Goal: Navigation & Orientation: Understand site structure

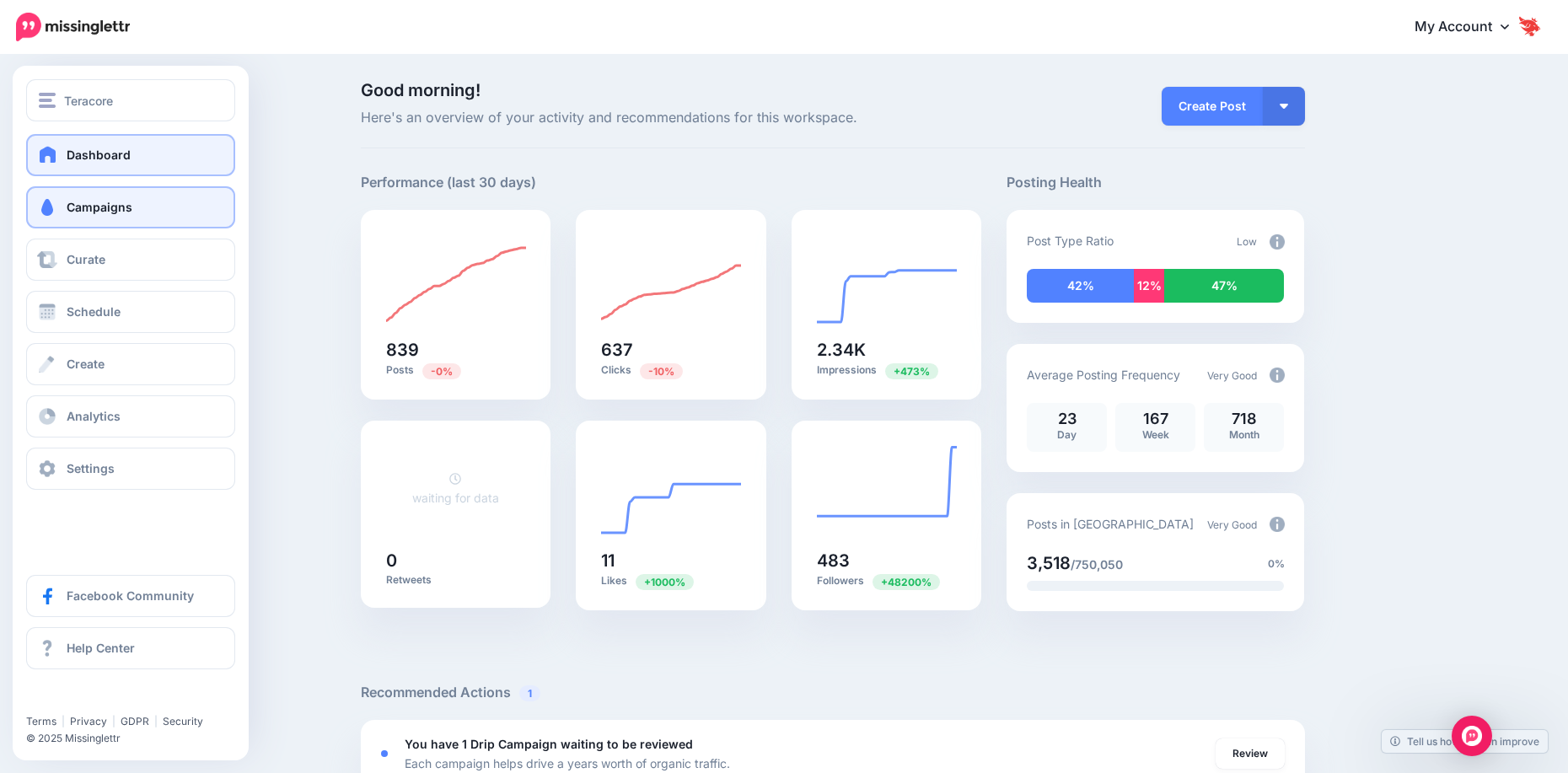
drag, startPoint x: 0, startPoint y: 0, endPoint x: 69, endPoint y: 213, distance: 223.9
click at [69, 213] on span "Campaigns" at bounding box center [100, 207] width 66 height 15
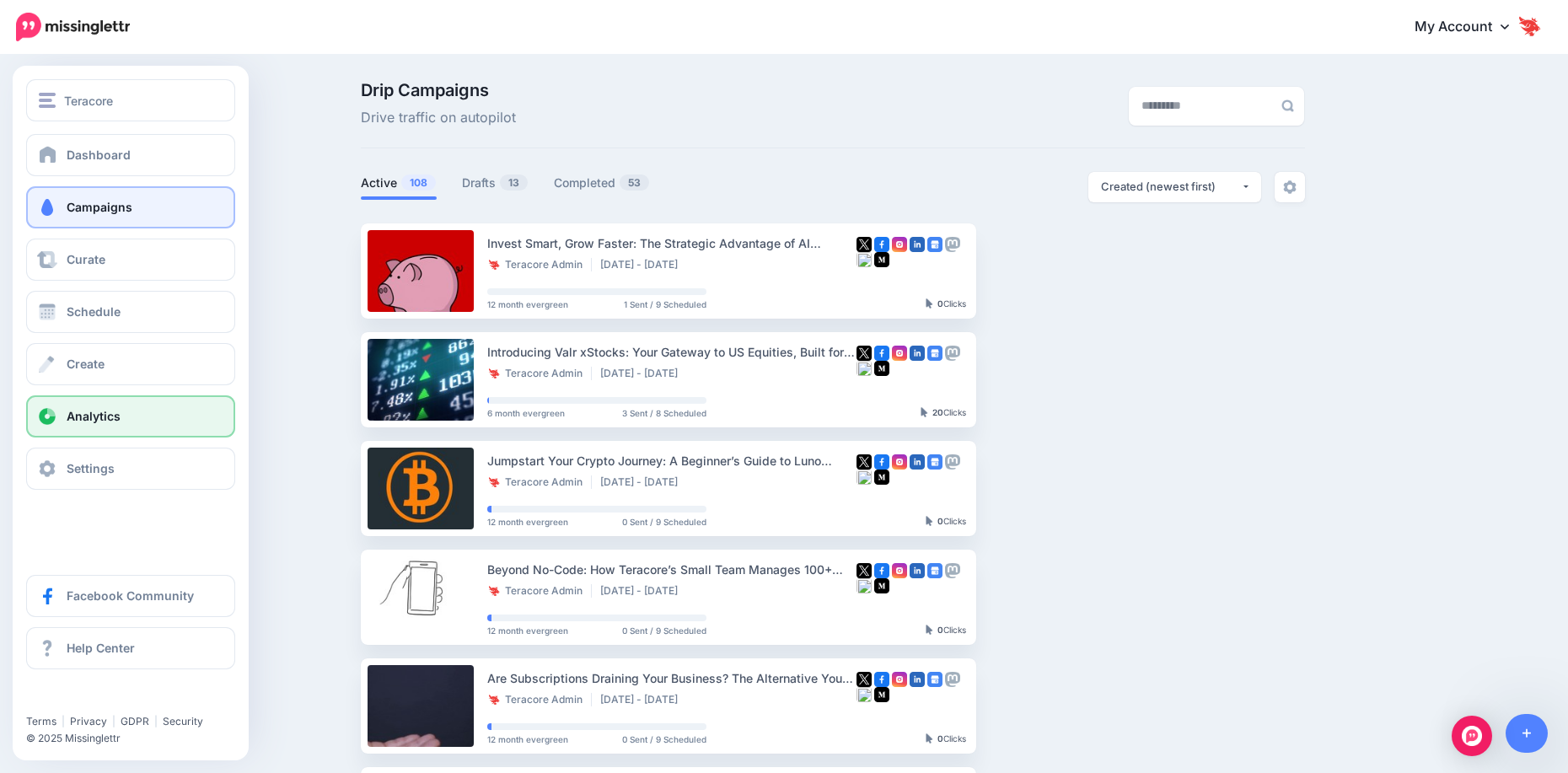
click at [85, 415] on span "Analytics" at bounding box center [94, 416] width 54 height 15
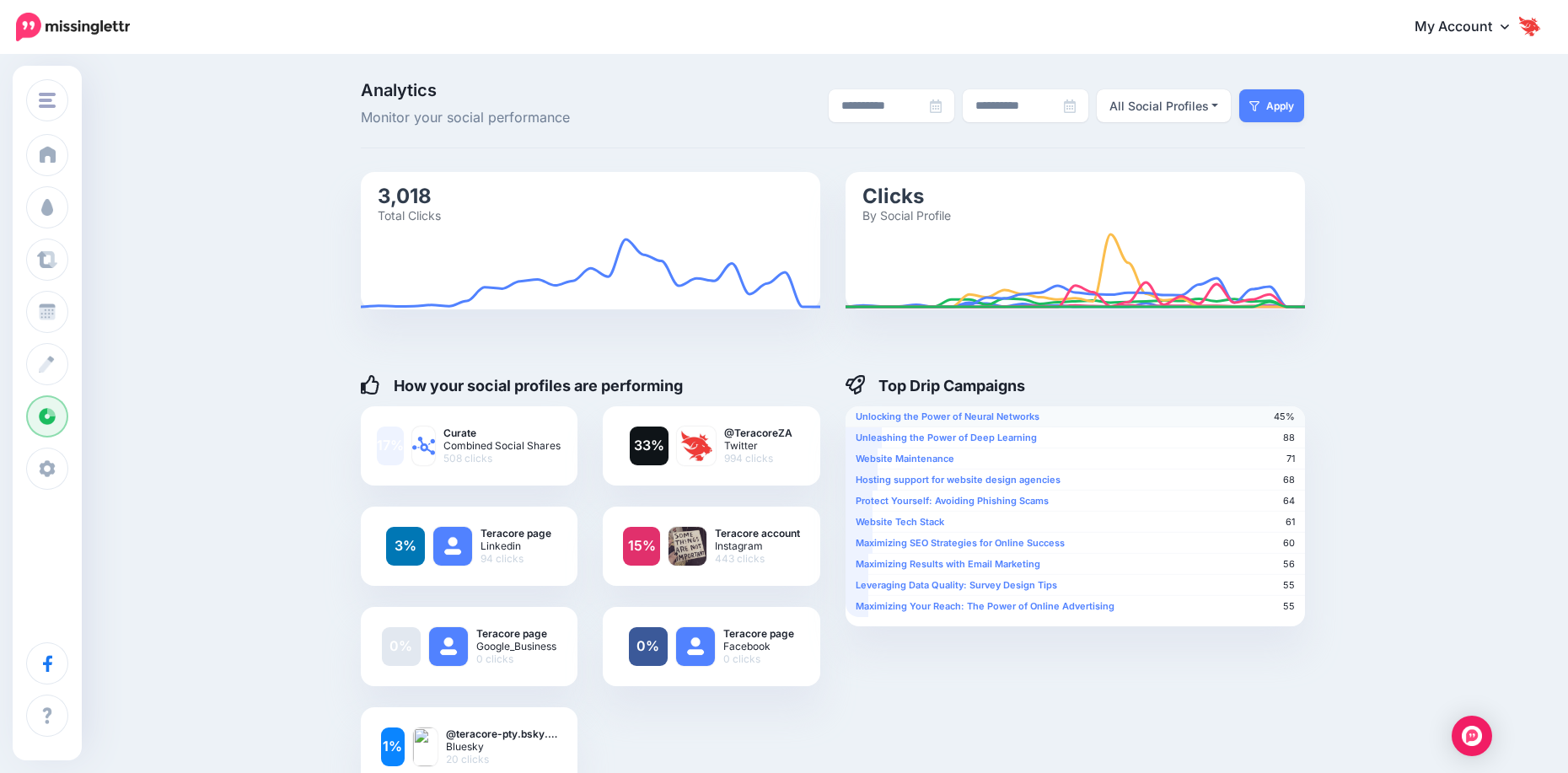
click at [1045, 415] on div at bounding box center [949, 417] width 207 height 21
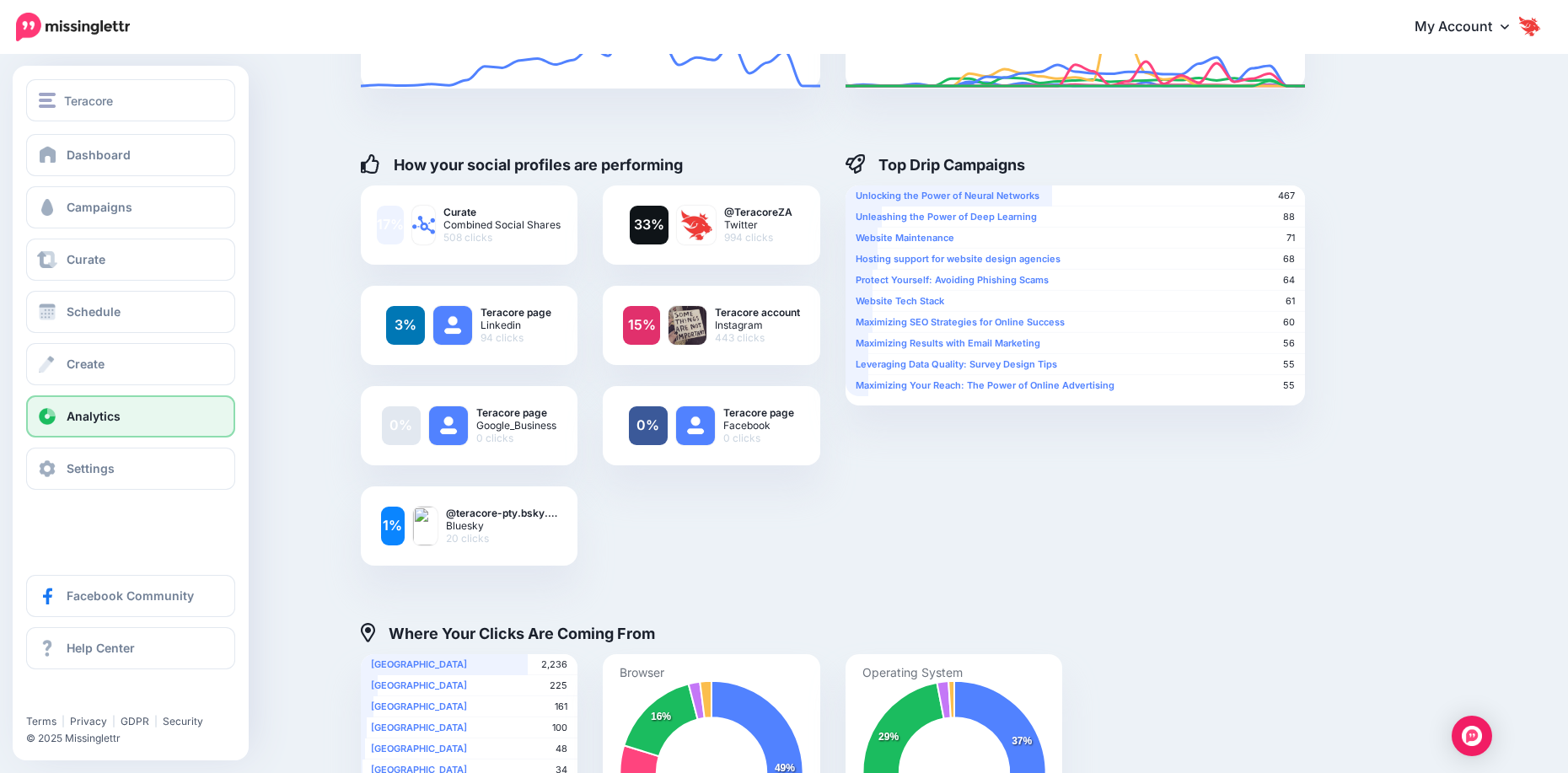
scroll to position [253, 0]
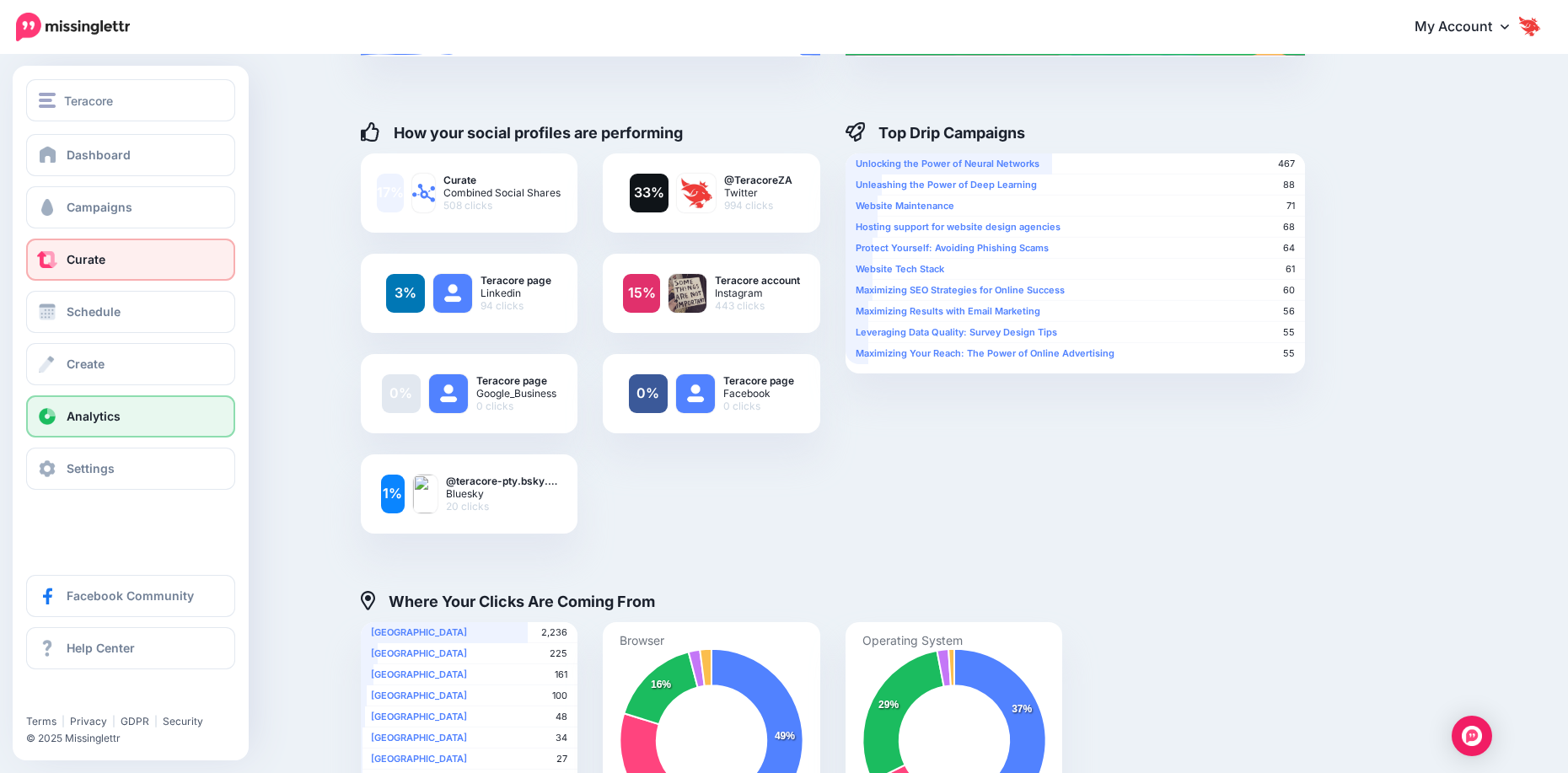
click at [74, 252] on link "Curate" at bounding box center [130, 259] width 209 height 42
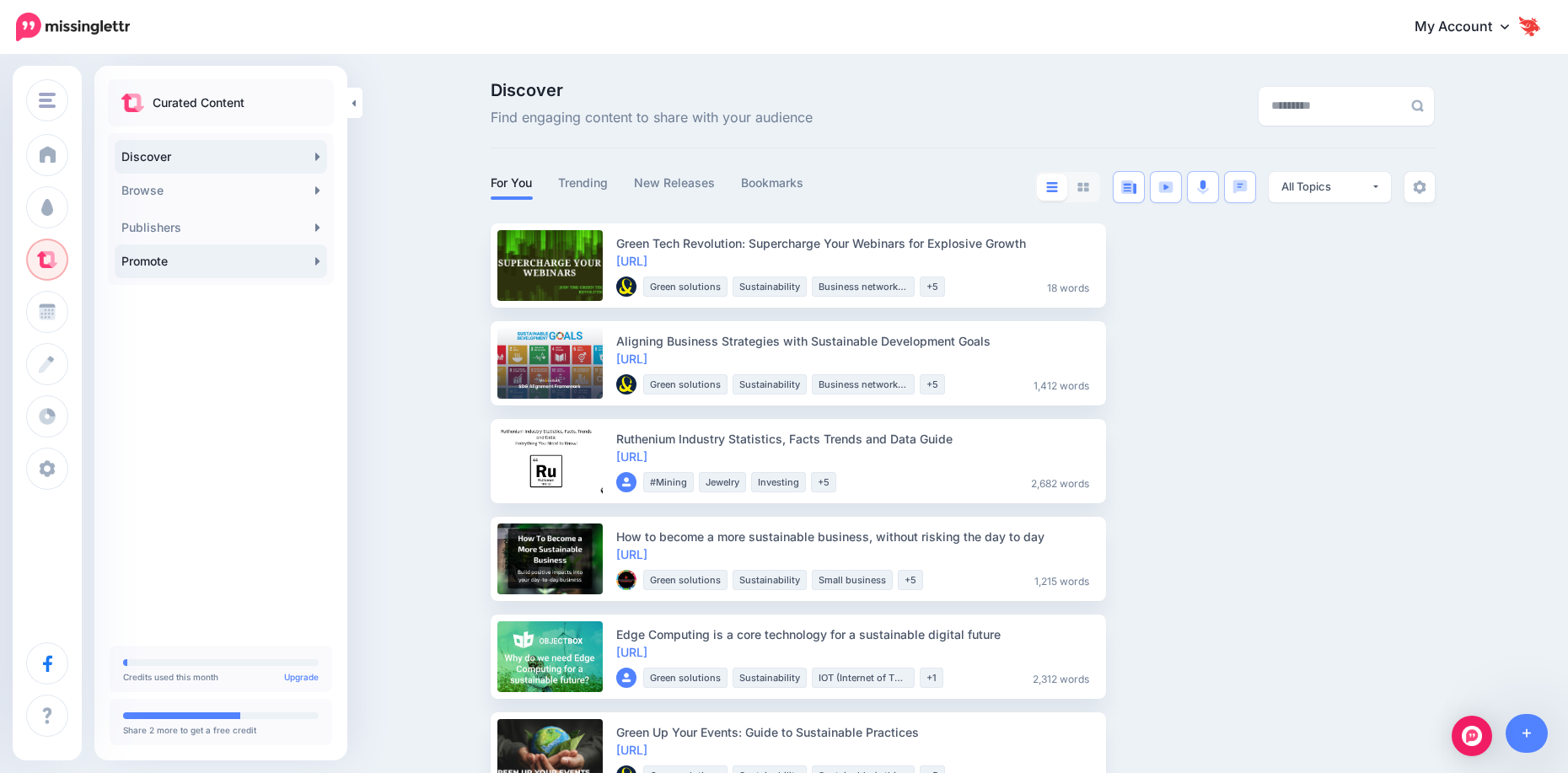
click at [155, 259] on link "Promote" at bounding box center [221, 261] width 212 height 33
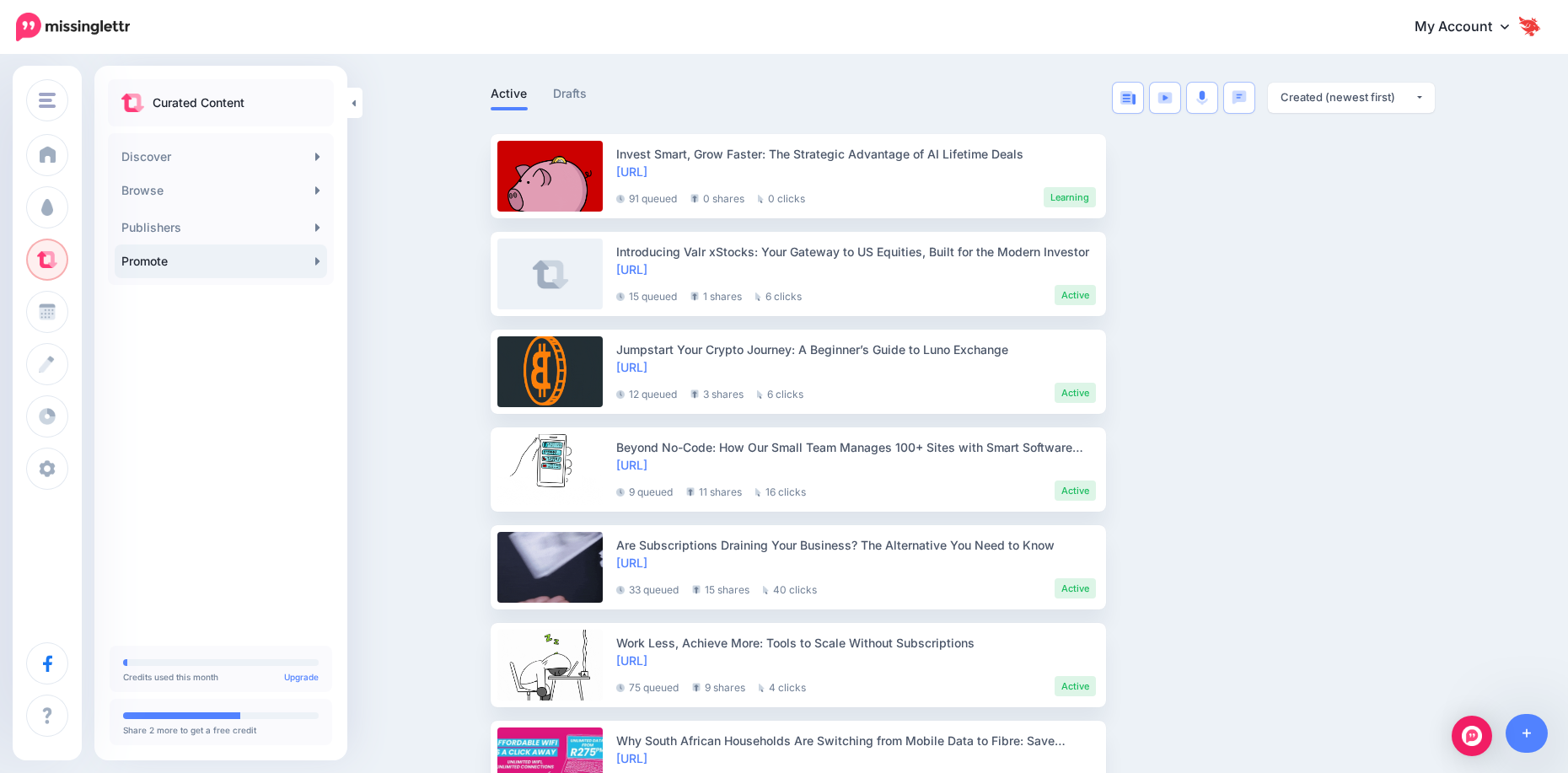
scroll to position [253, 0]
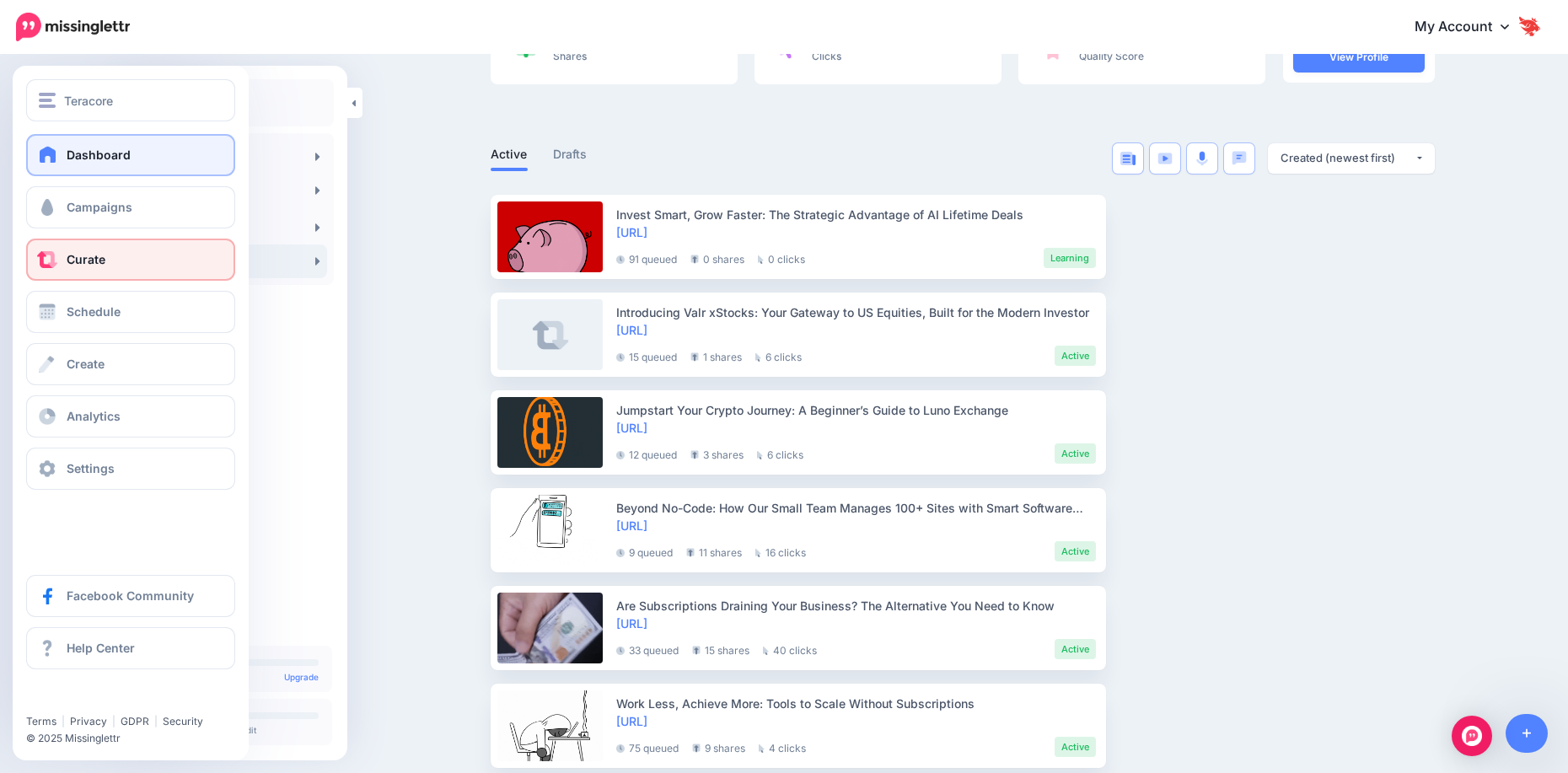
click at [74, 153] on span "Dashboard" at bounding box center [99, 155] width 64 height 15
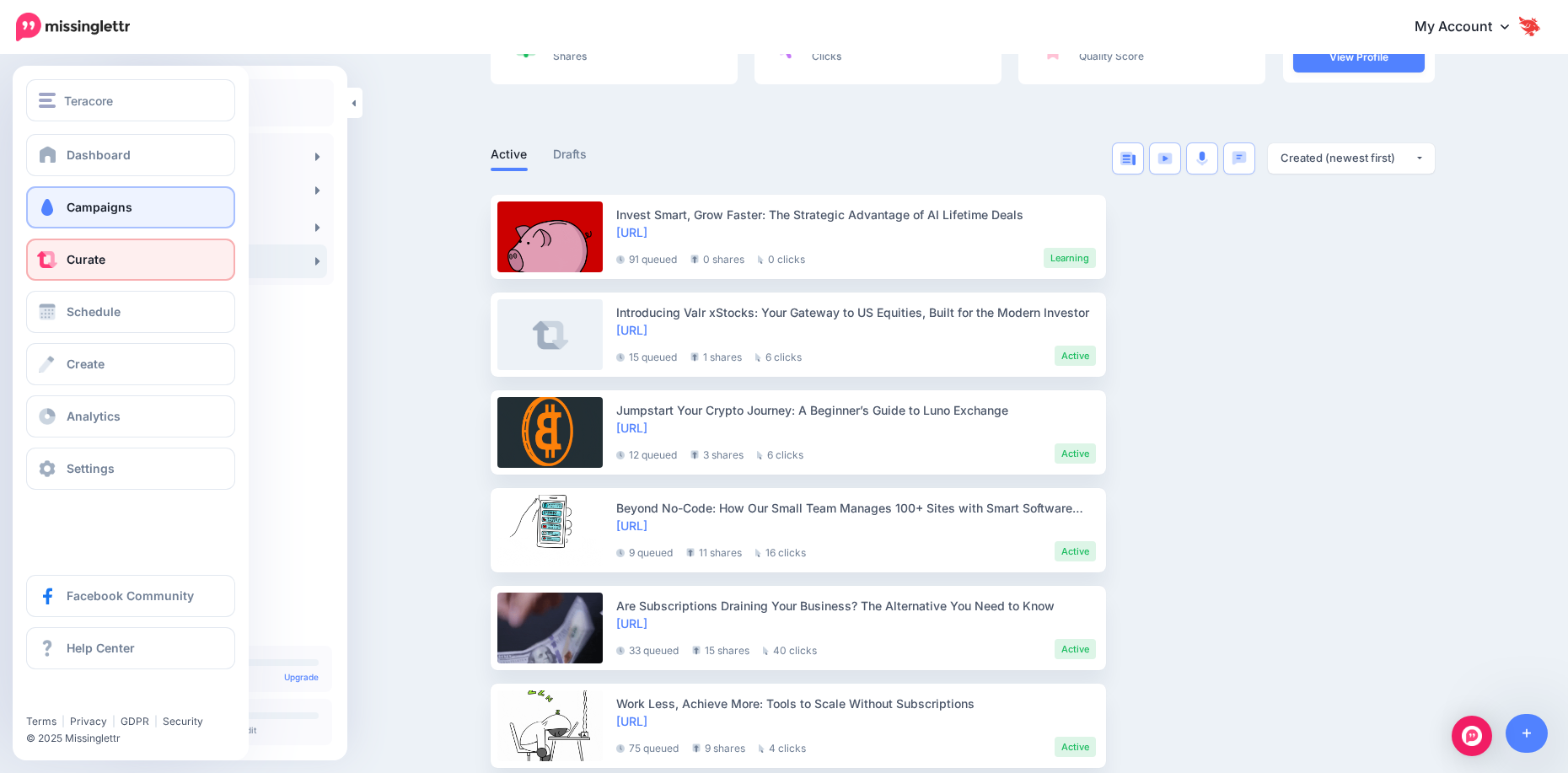
click at [88, 205] on span "Campaigns" at bounding box center [100, 207] width 66 height 15
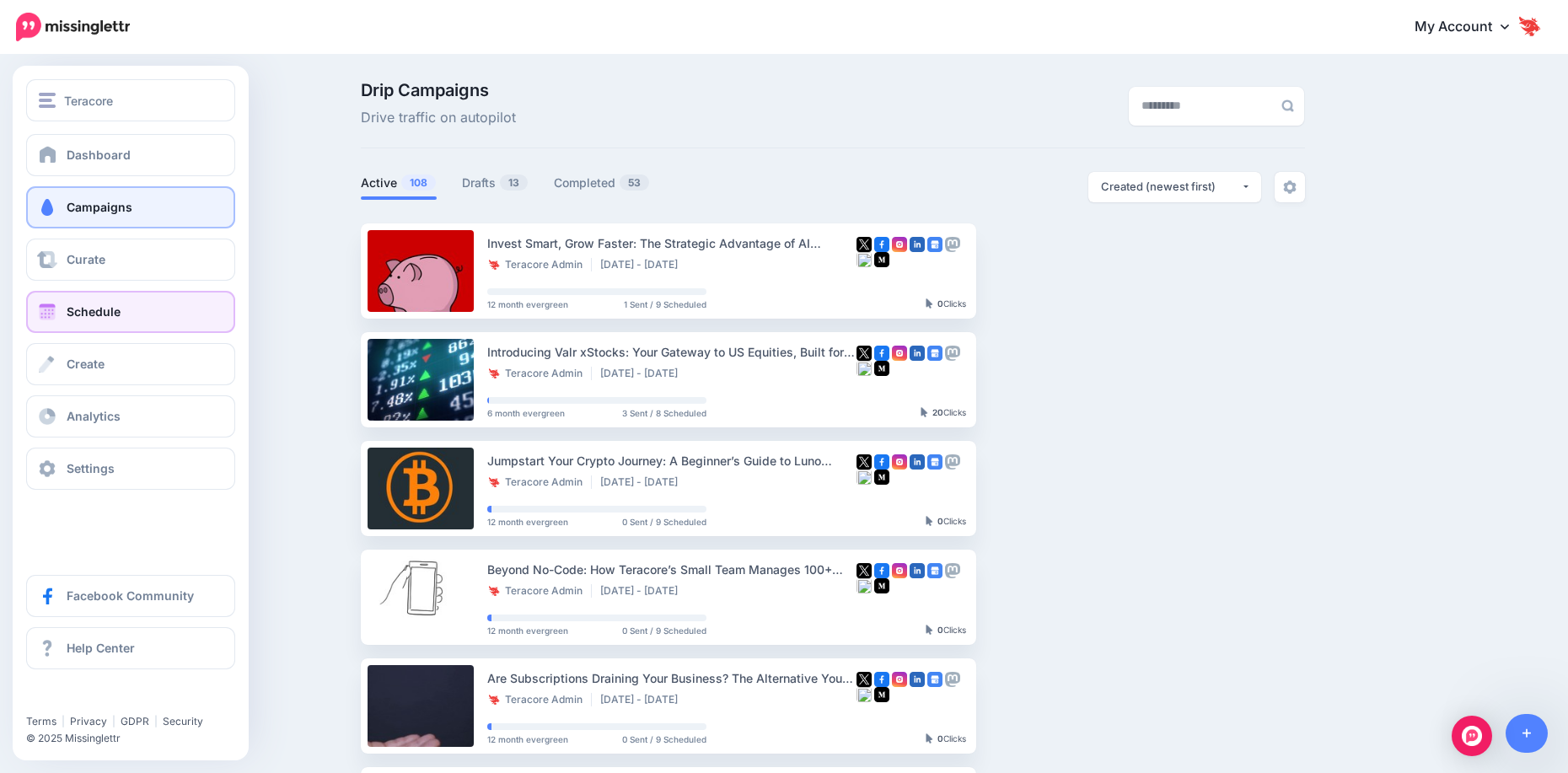
click at [95, 308] on span "Schedule" at bounding box center [94, 311] width 54 height 15
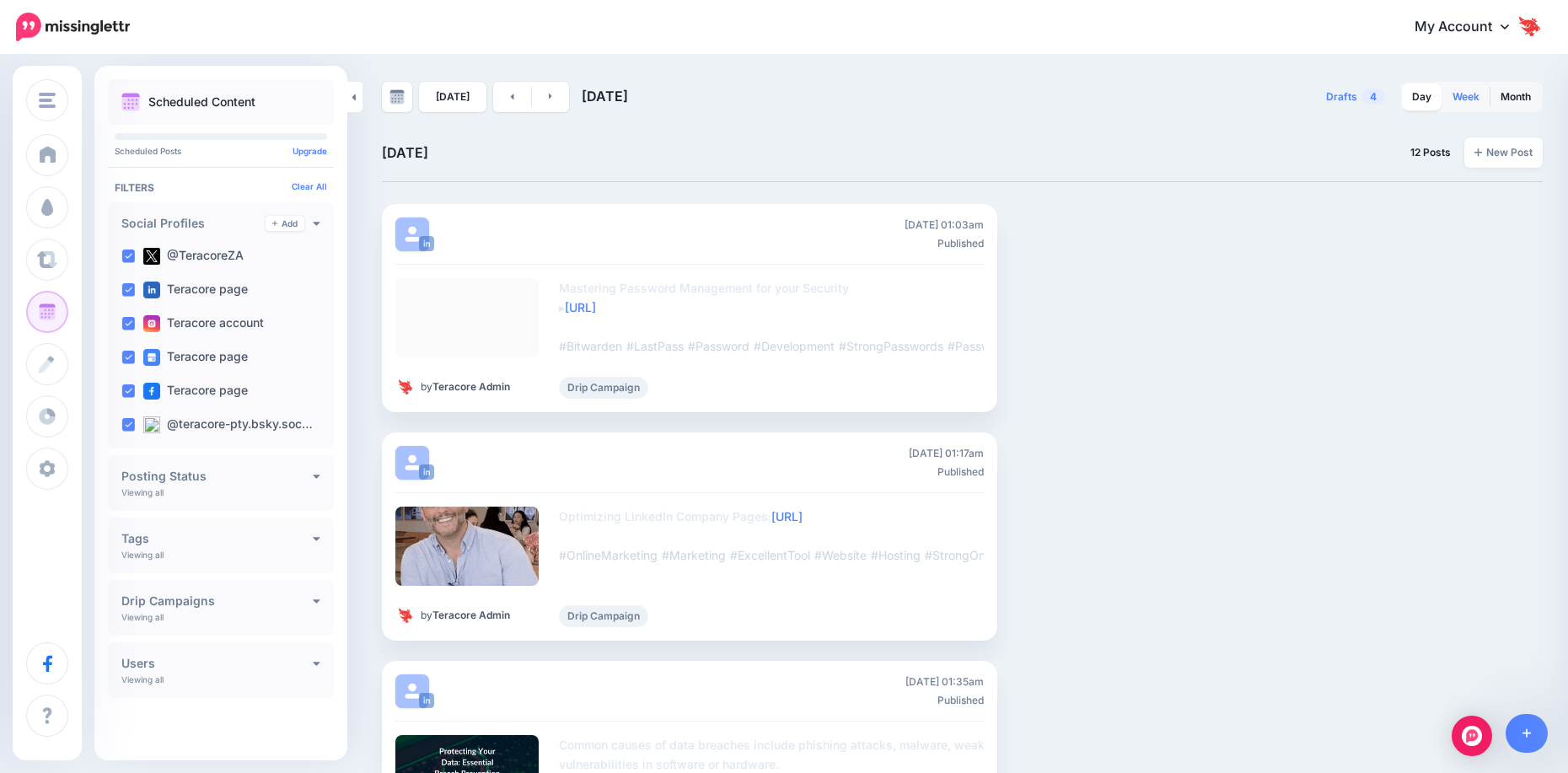
click at [1476, 97] on link "Week" at bounding box center [1466, 96] width 47 height 27
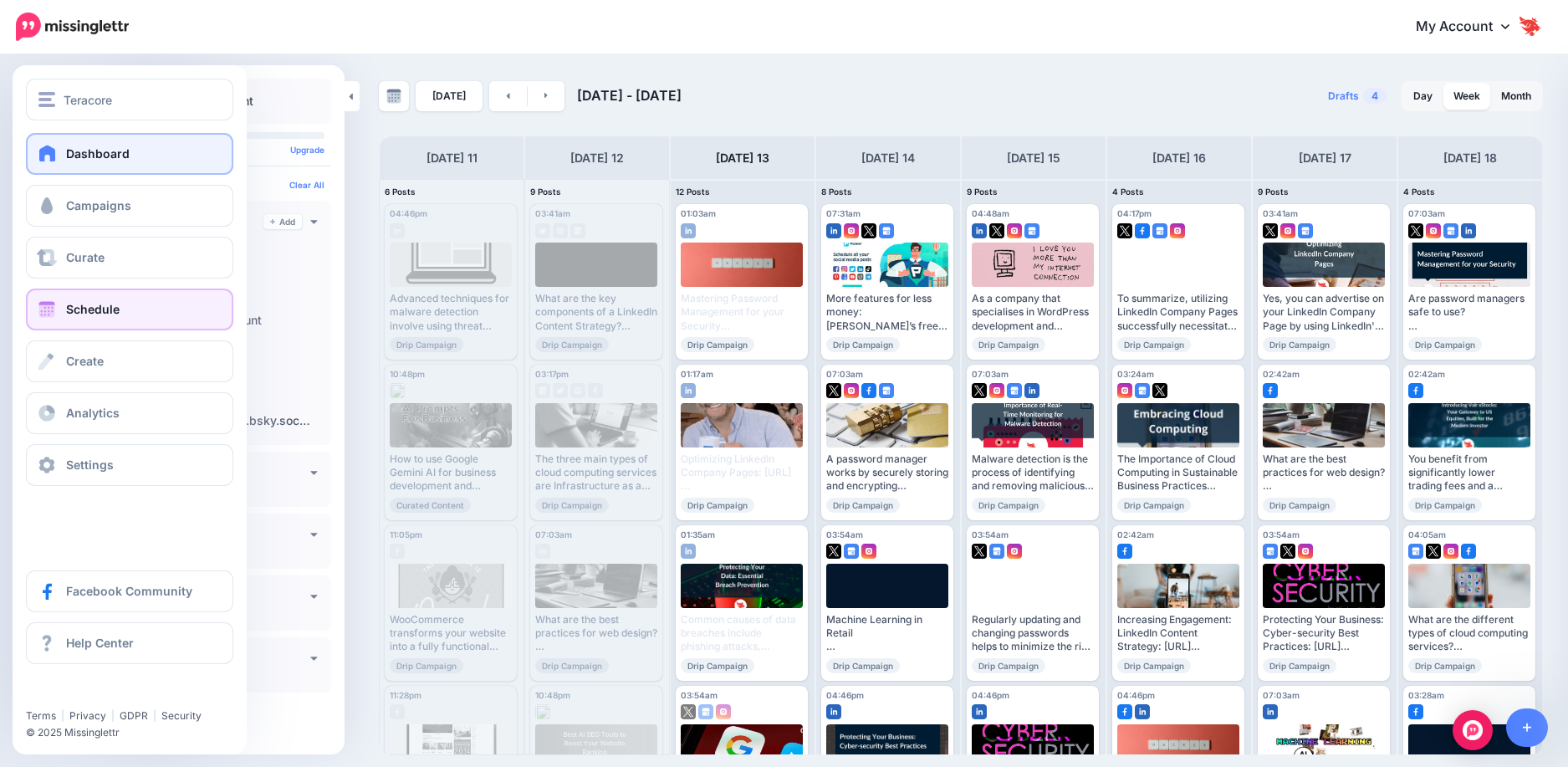
click at [100, 164] on link "Dashboard" at bounding box center [129, 153] width 207 height 42
click at [101, 68] on div "Teracore Teracore Kappa Engineering Honingcraft SAGL Astrology SA Add Workspace…" at bounding box center [129, 410] width 234 height 689
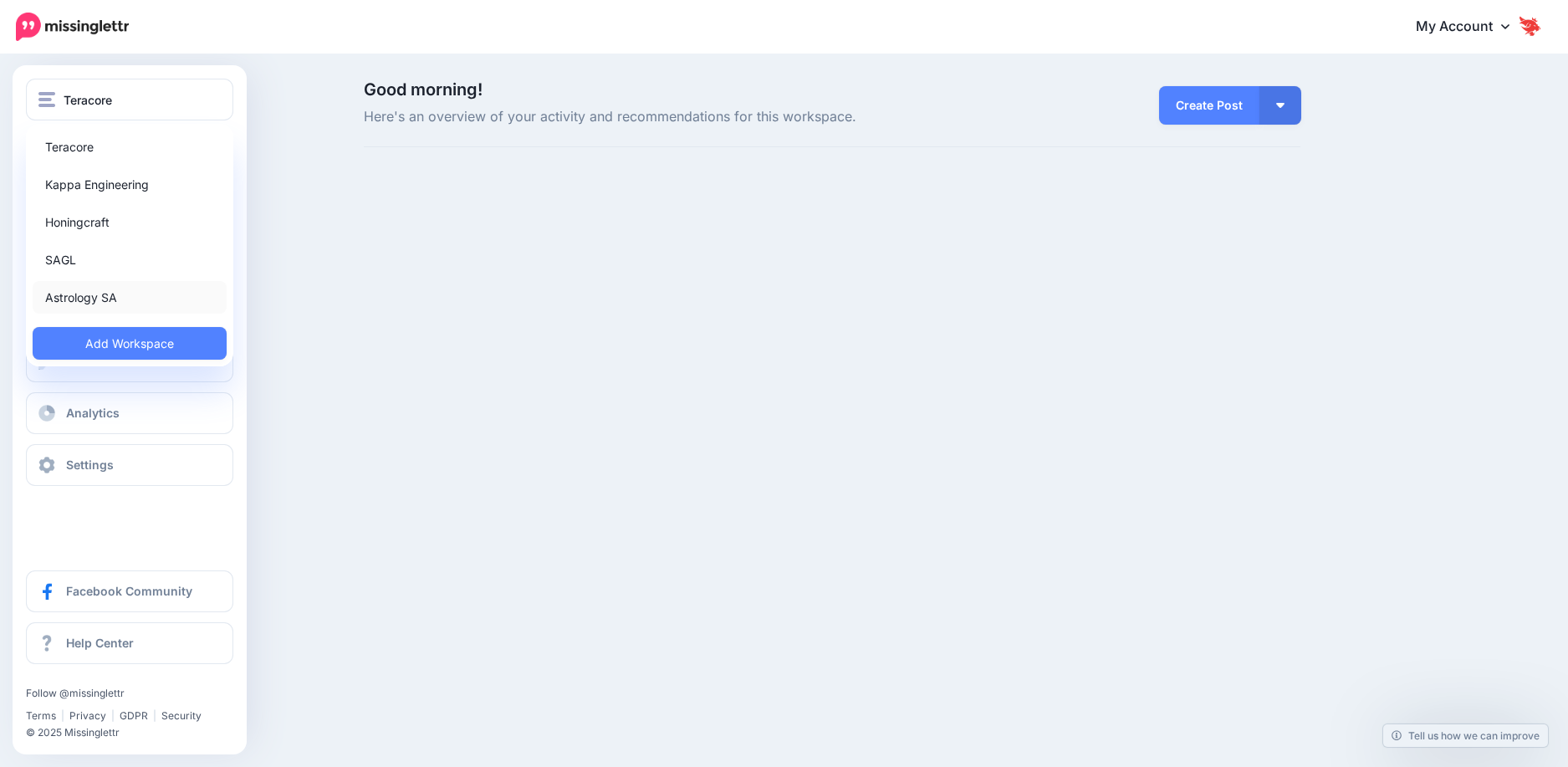
click at [73, 303] on link "Astrology SA" at bounding box center [129, 297] width 194 height 32
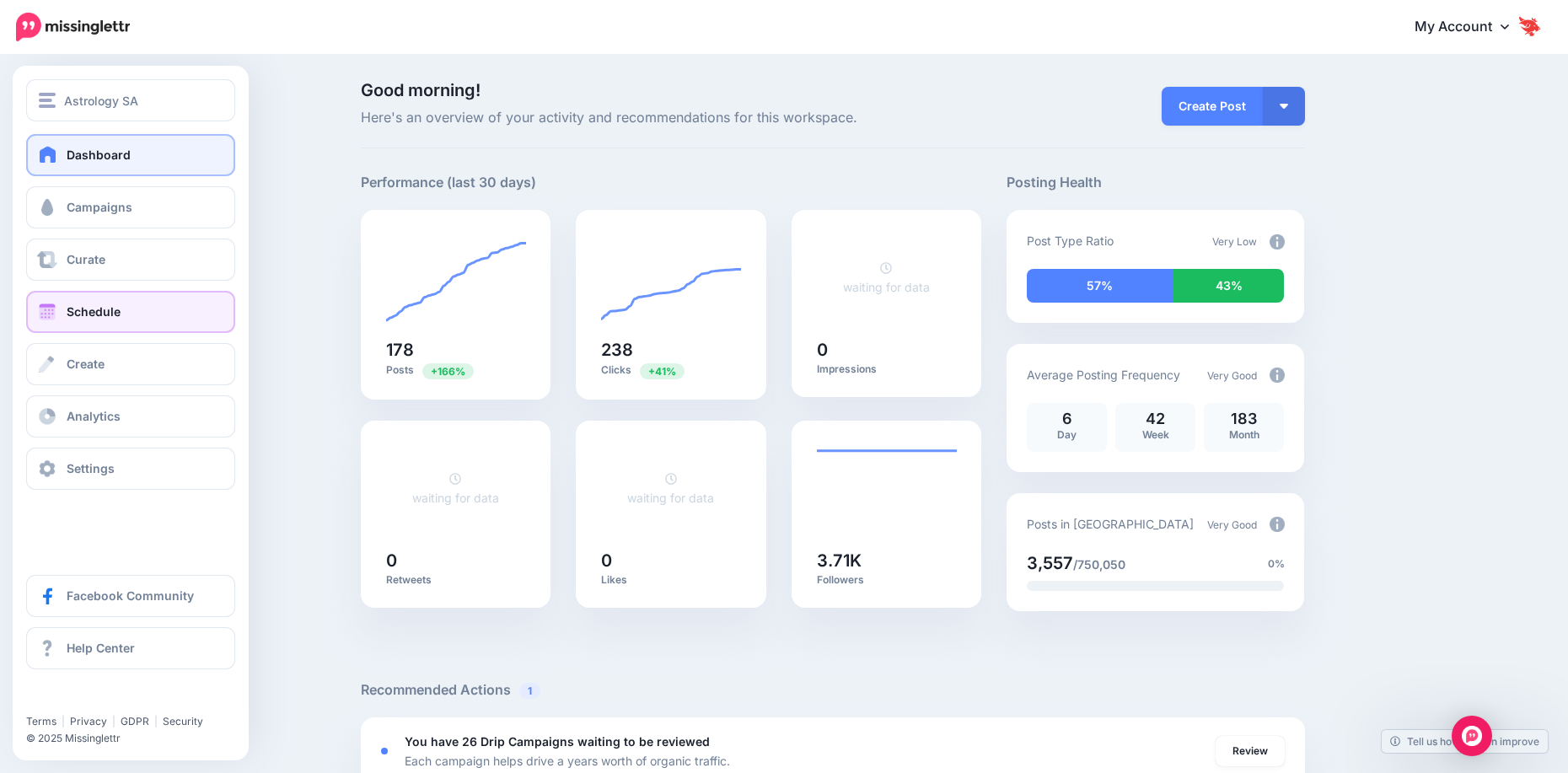
click at [95, 312] on span "Schedule" at bounding box center [94, 311] width 54 height 15
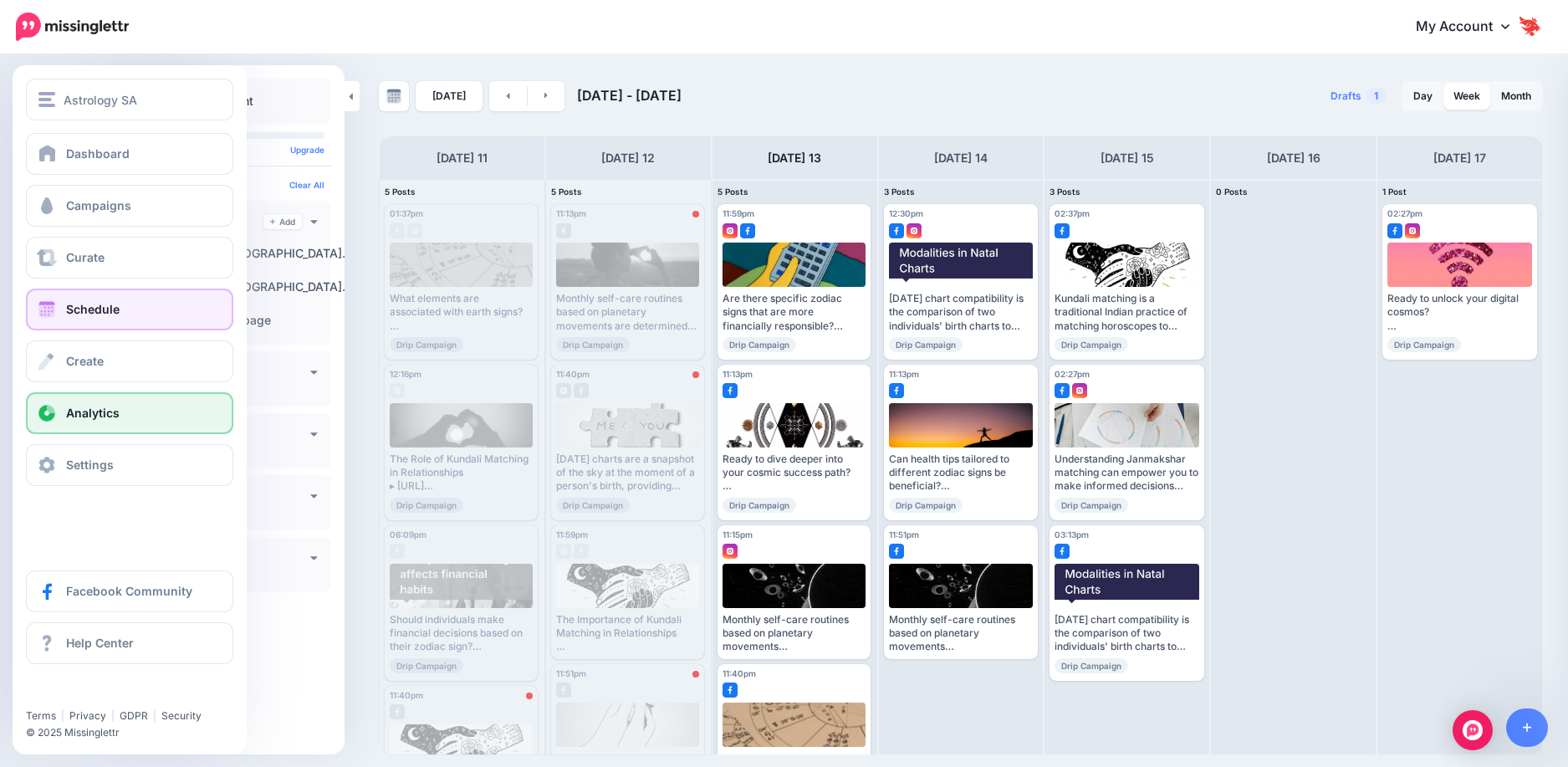
click at [101, 404] on link "Analytics" at bounding box center [129, 412] width 207 height 42
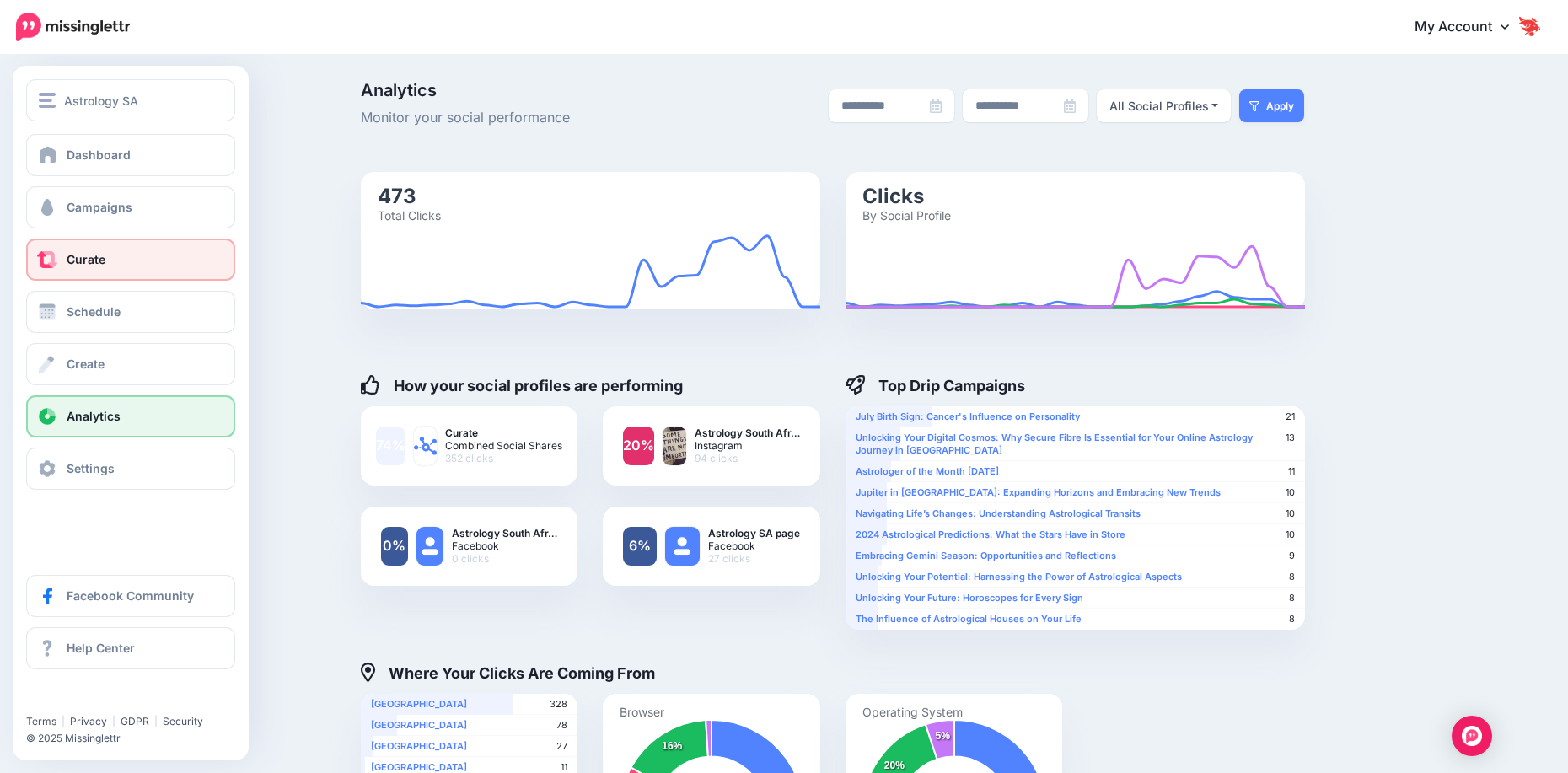
click at [89, 271] on link "Curate" at bounding box center [130, 259] width 209 height 42
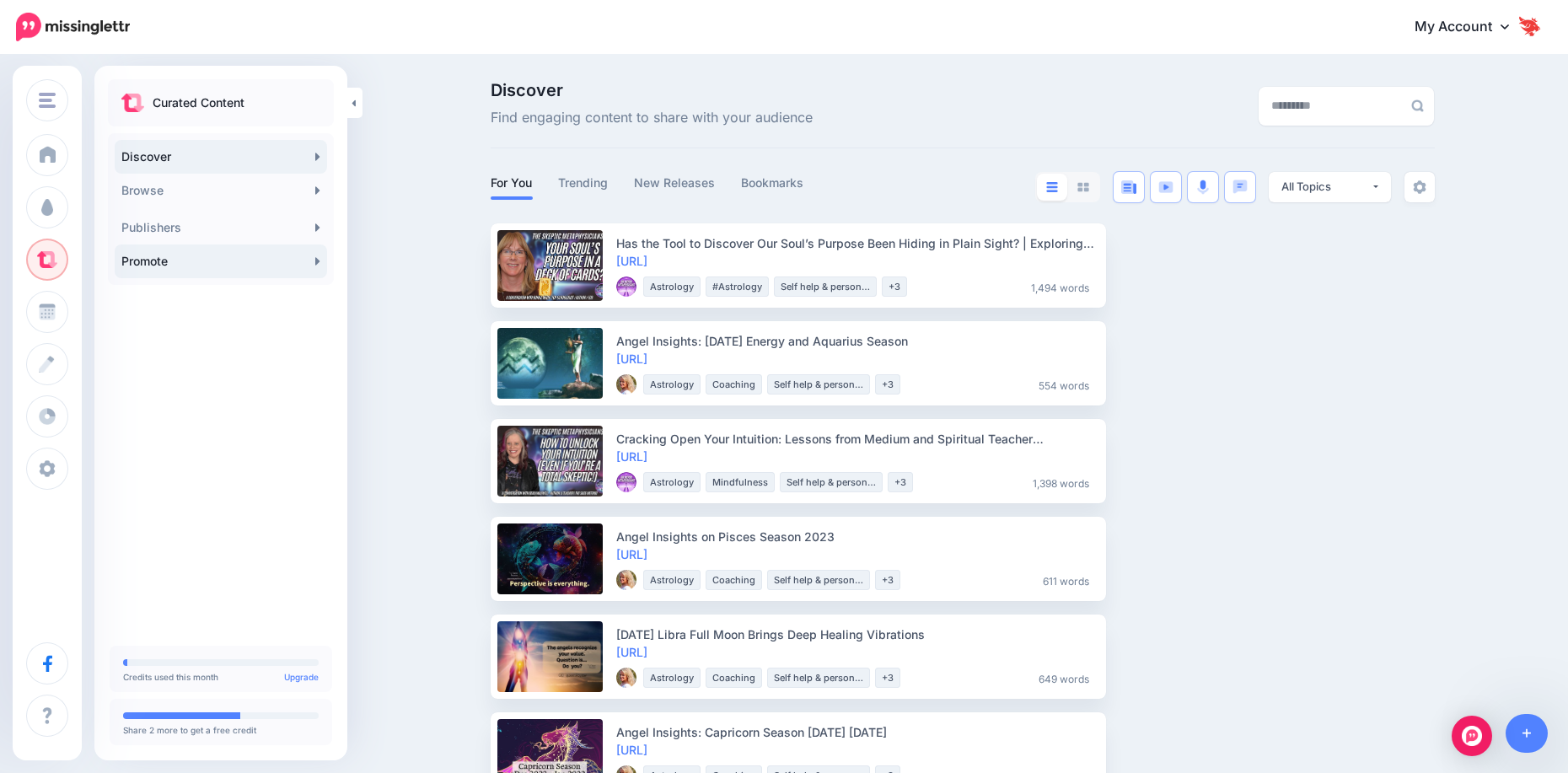
click at [185, 257] on link "Promote" at bounding box center [221, 261] width 212 height 33
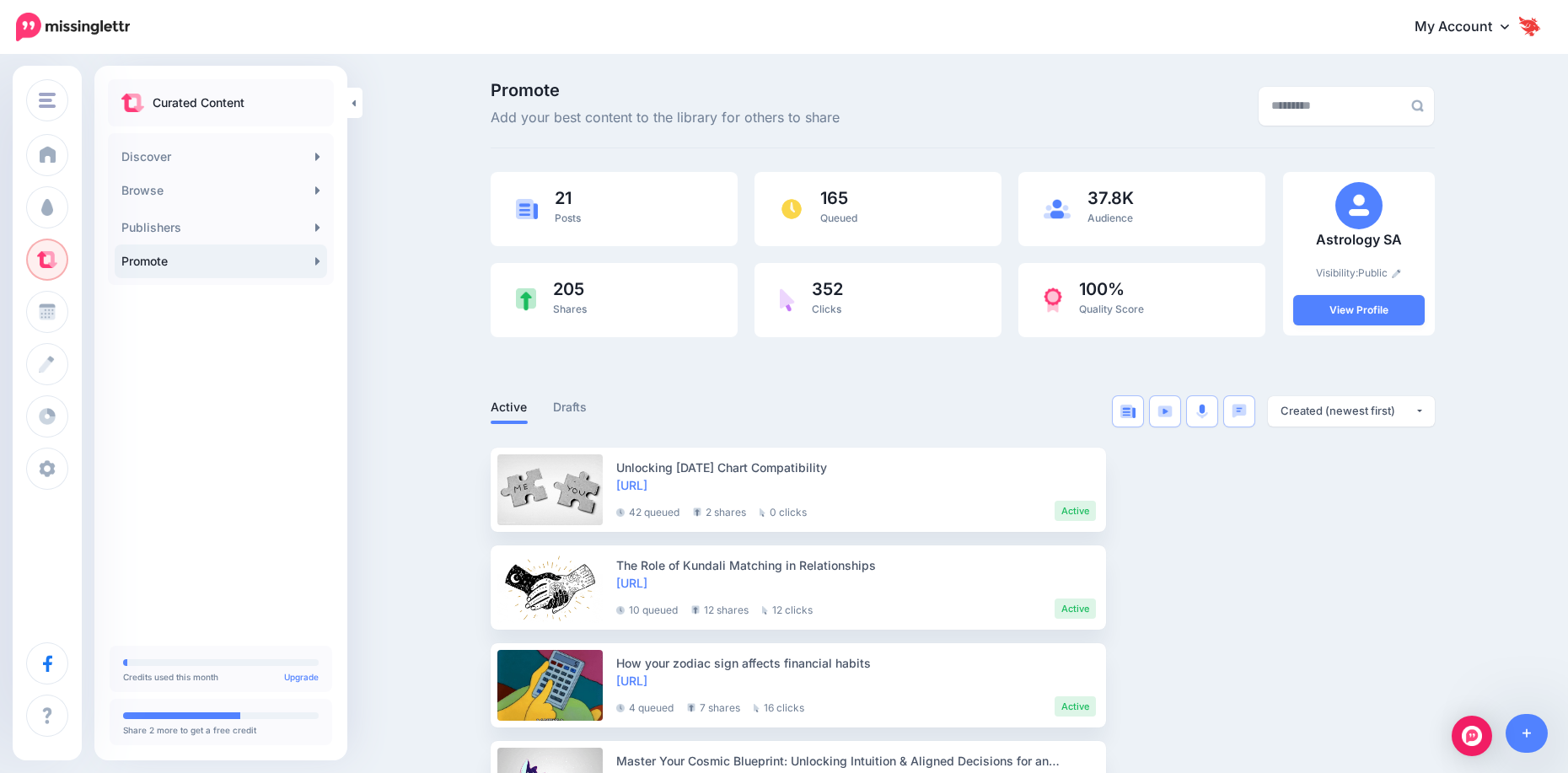
click at [754, 386] on div at bounding box center [963, 371] width 945 height 51
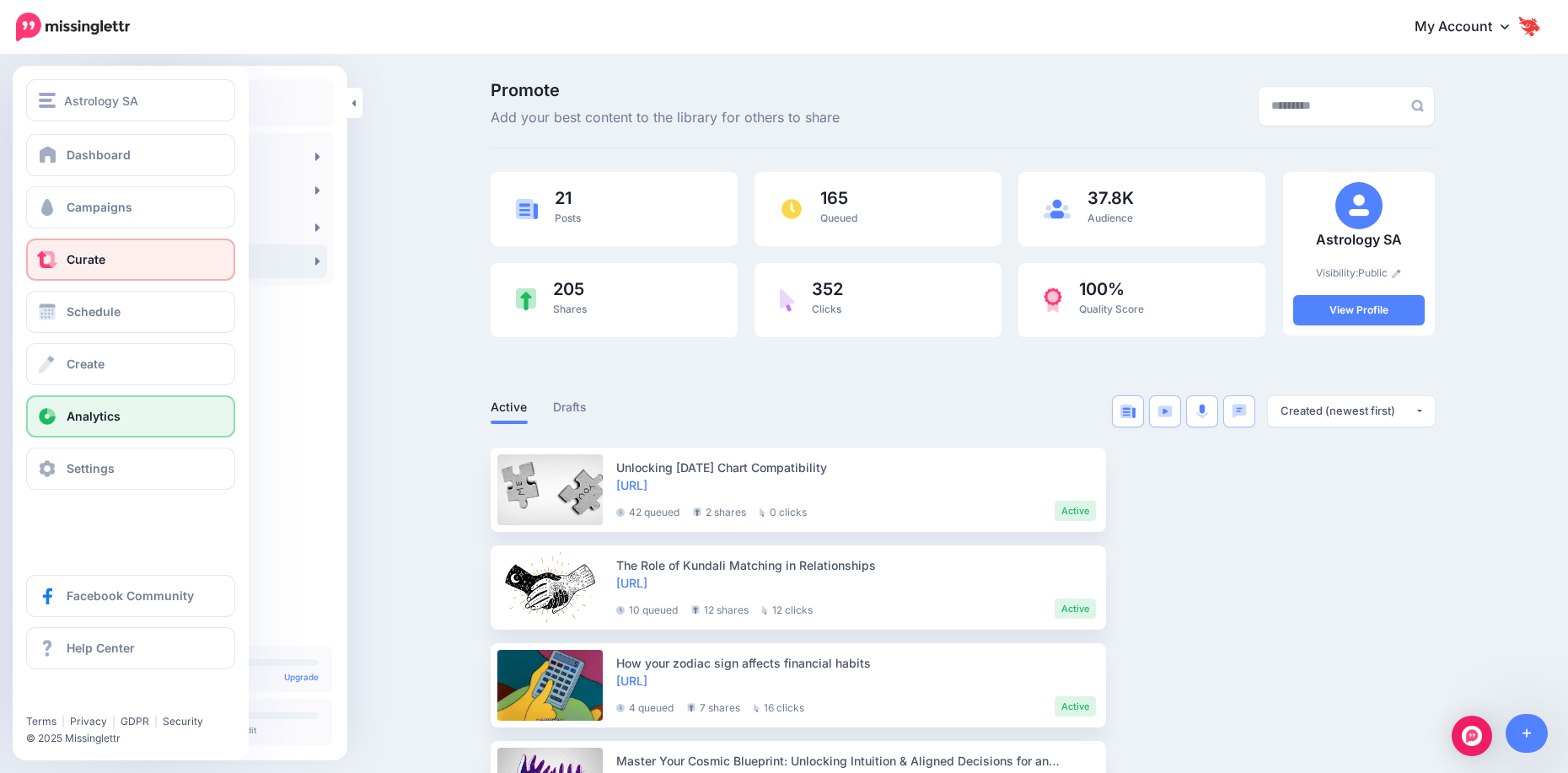
click at [129, 431] on link "Analytics" at bounding box center [130, 416] width 209 height 42
